Goal: Task Accomplishment & Management: Manage account settings

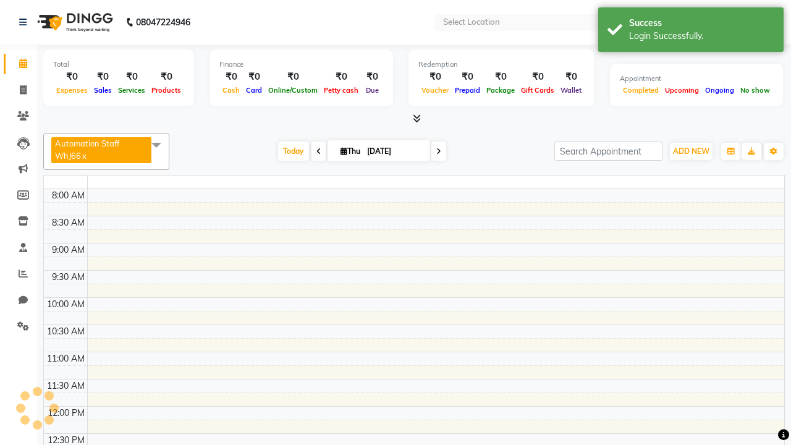
select select "en"
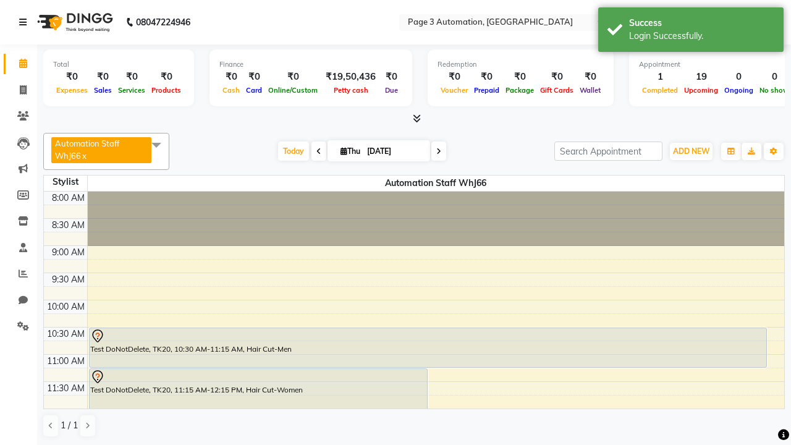
click at [25, 22] on icon at bounding box center [22, 22] width 7 height 9
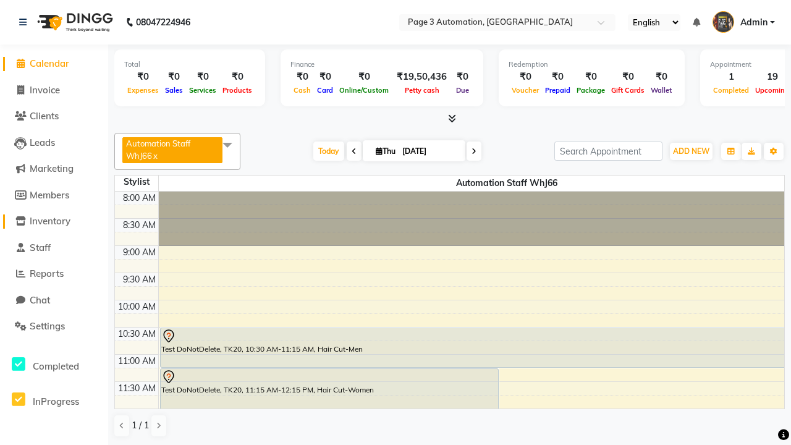
click at [54, 221] on span "Inventory" at bounding box center [50, 221] width 41 height 12
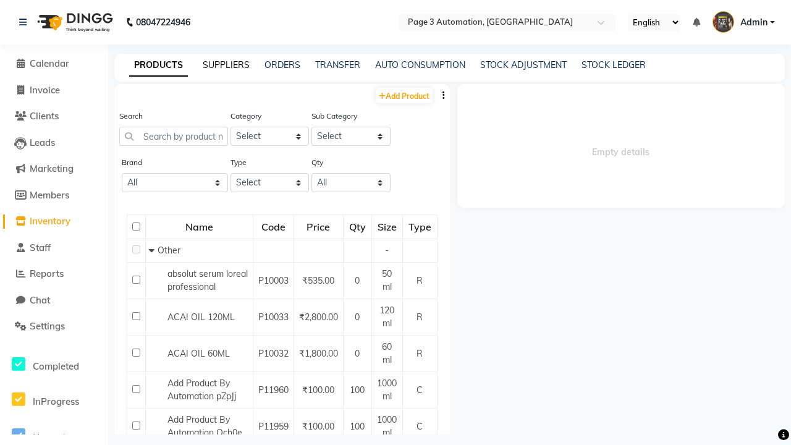
click at [226, 65] on link "SUPPLIERS" at bounding box center [226, 64] width 47 height 11
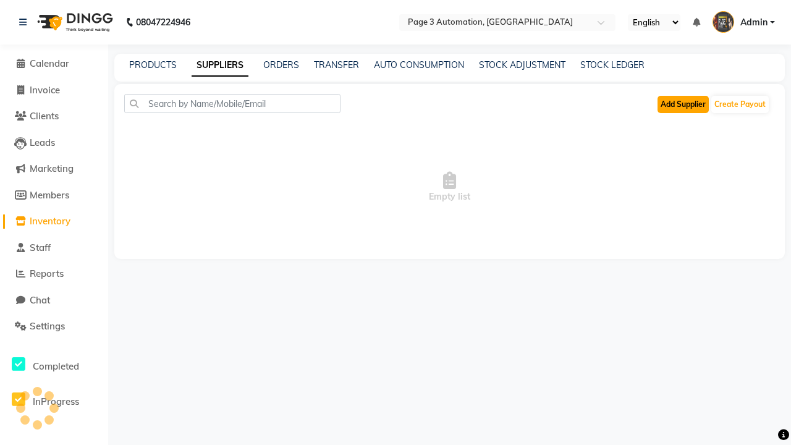
click at [683, 104] on button "Add Supplier" at bounding box center [682, 104] width 51 height 17
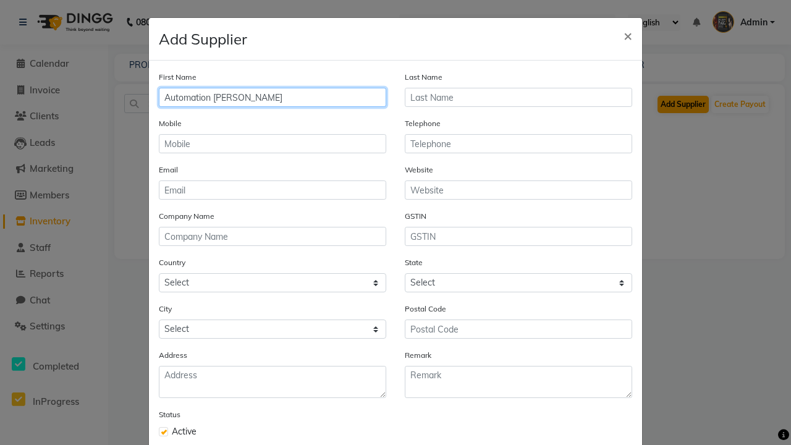
type input "Automation [PERSON_NAME]"
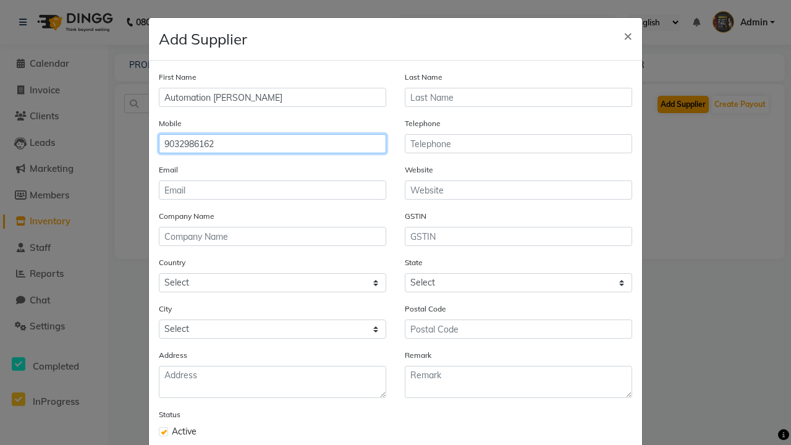
type input "9032986162"
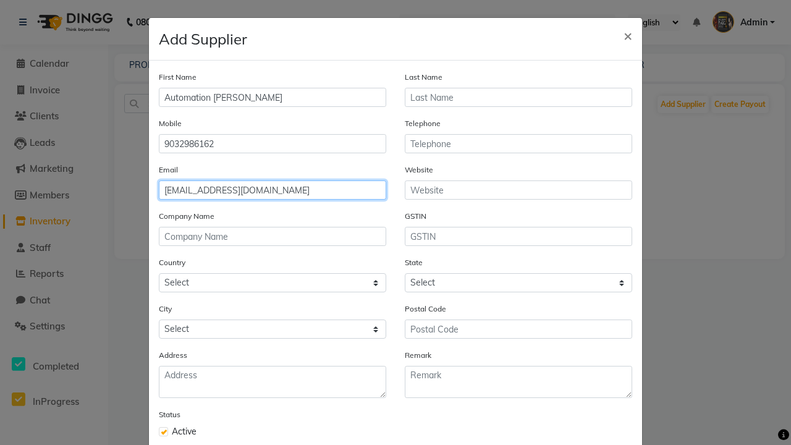
type input "[EMAIL_ADDRESS][DOMAIN_NAME]"
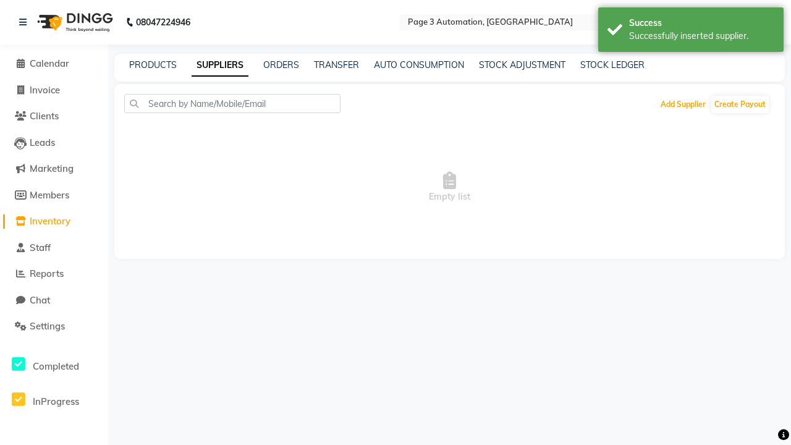
scroll to position [70, 0]
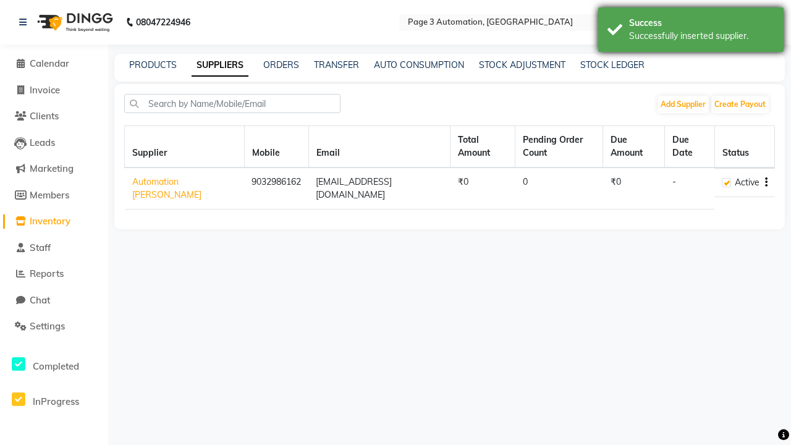
click at [691, 32] on div "Successfully inserted supplier." at bounding box center [701, 36] width 145 height 13
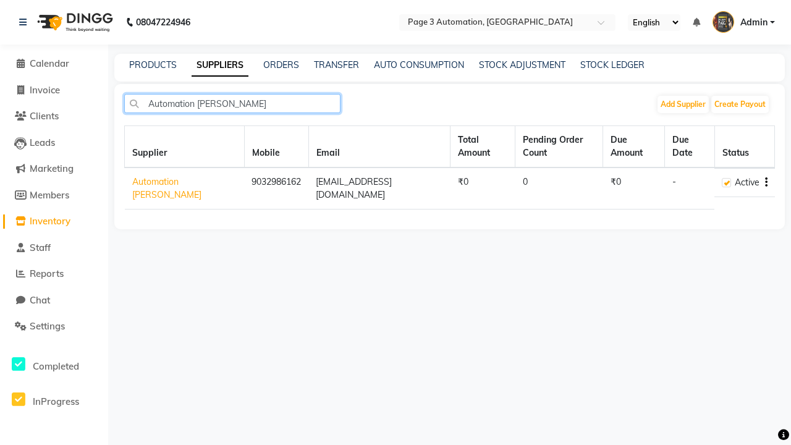
type input "Automation [PERSON_NAME]"
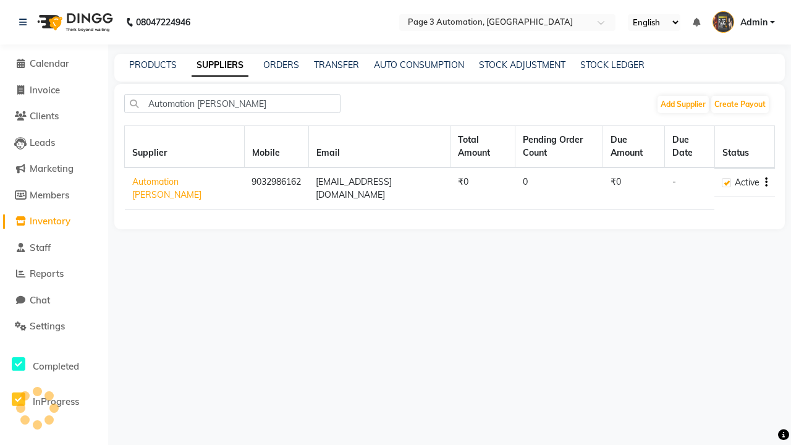
click at [765, 182] on icon "button" at bounding box center [766, 182] width 2 height 1
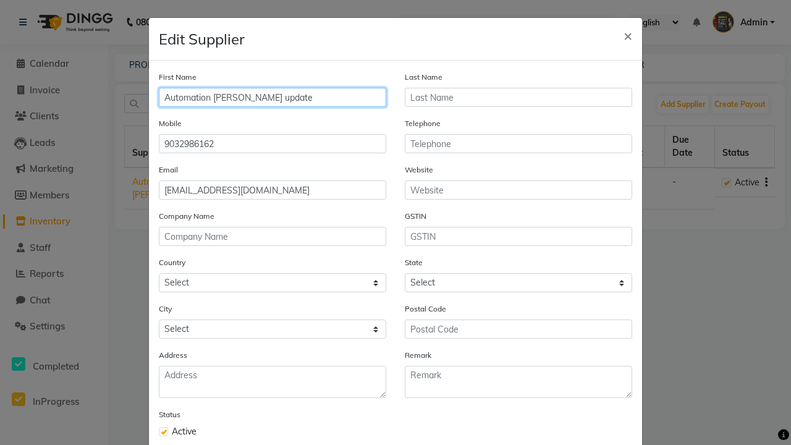
type input "Automation [PERSON_NAME] update"
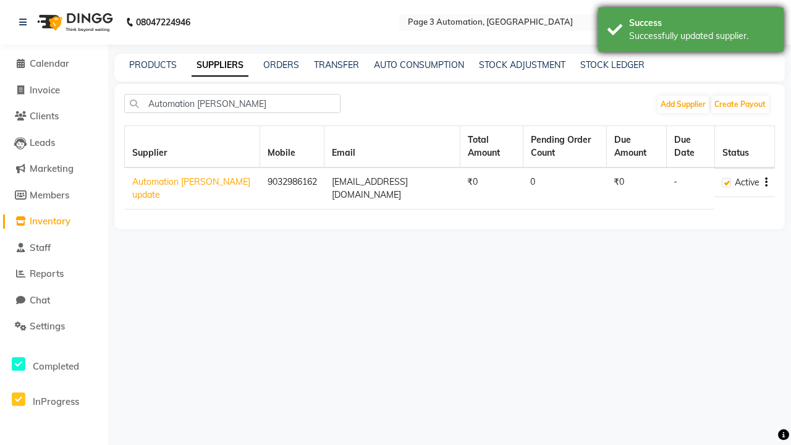
click at [691, 32] on div "Successfully updated supplier." at bounding box center [701, 36] width 145 height 13
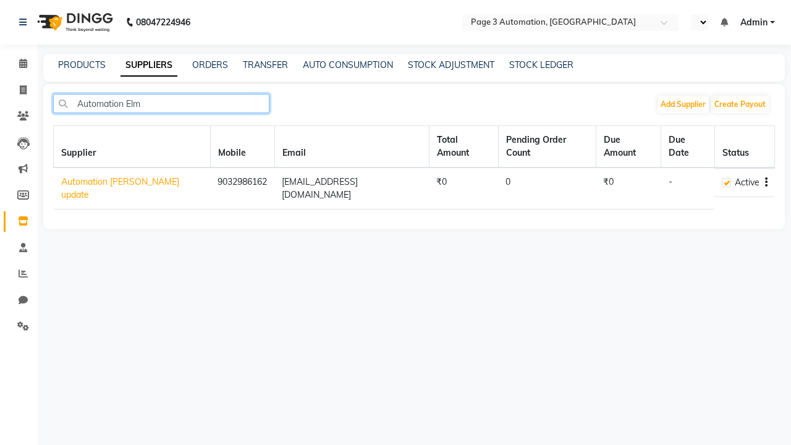
type input "Automation Elme"
select select "en"
type input "Automation [PERSON_NAME] update"
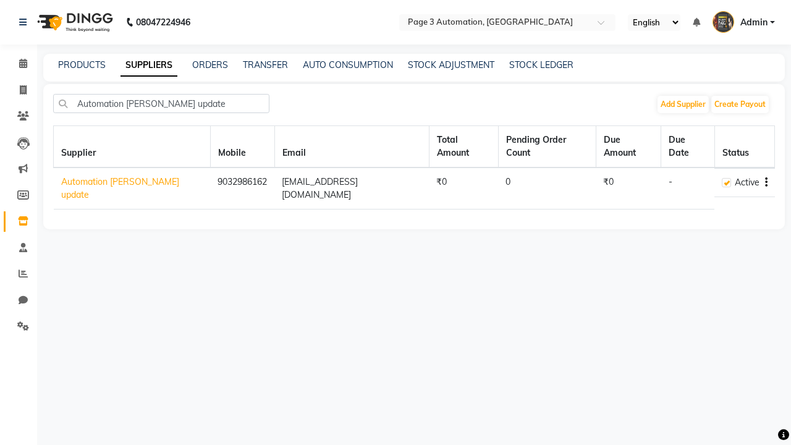
click at [765, 182] on icon "button" at bounding box center [766, 182] width 2 height 1
click at [717, 162] on div "Delete" at bounding box center [717, 161] width 61 height 15
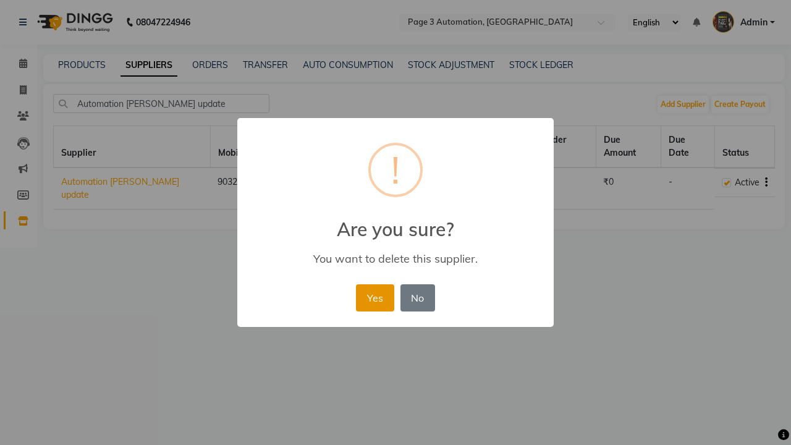
click at [374, 297] on button "Yes" at bounding box center [375, 297] width 38 height 27
